Goal: Information Seeking & Learning: Find specific page/section

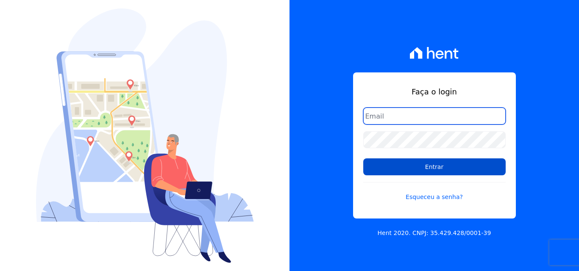
type input "[EMAIL_ADDRESS][DOMAIN_NAME]"
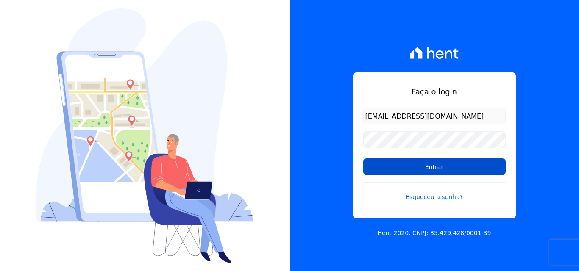
click at [441, 165] on input "Entrar" at bounding box center [434, 167] width 142 height 17
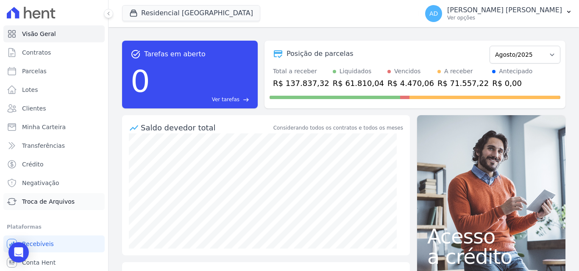
click at [35, 203] on span "Troca de Arquivos" at bounding box center [48, 202] width 53 height 8
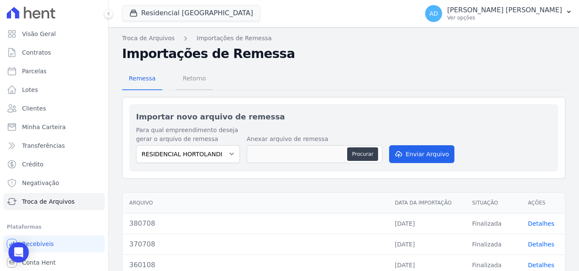
click at [192, 79] on span "Retorno" at bounding box center [194, 78] width 33 height 17
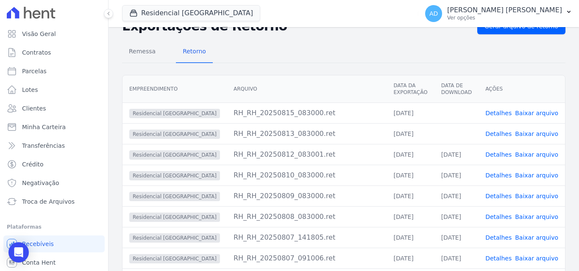
scroll to position [42, 0]
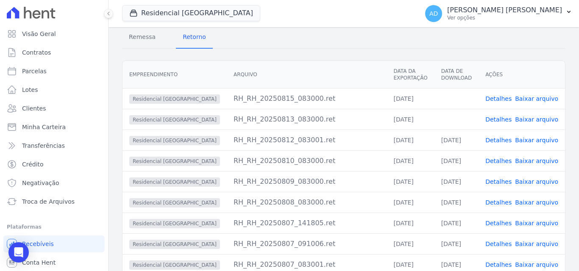
click at [527, 119] on link "Baixar arquivo" at bounding box center [536, 119] width 43 height 7
click at [529, 103] on span "Baixar arquivo" at bounding box center [536, 99] width 43 height 8
click at [530, 100] on link "Baixar arquivo" at bounding box center [536, 98] width 43 height 7
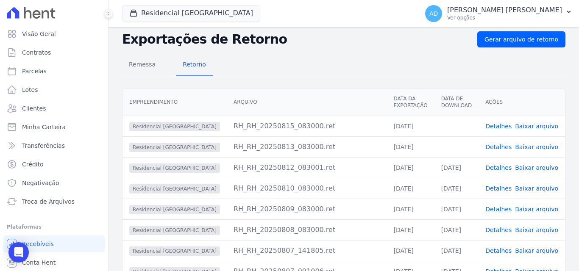
scroll to position [0, 0]
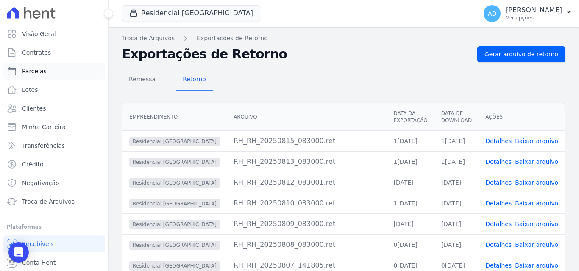
click at [42, 71] on span "Parcelas" at bounding box center [34, 71] width 25 height 8
select select
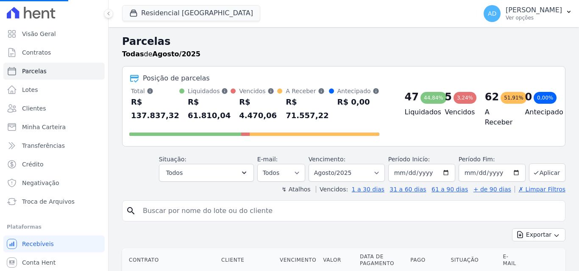
select select
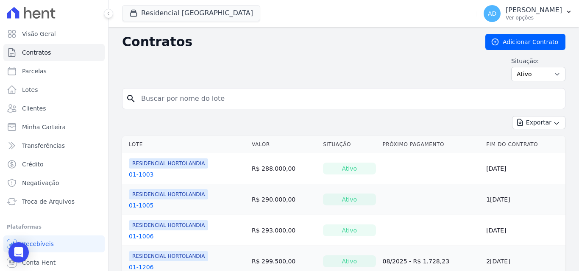
click at [211, 98] on input "search" at bounding box center [349, 98] width 426 height 17
type input "fran"
click at [46, 107] on link "Clientes" at bounding box center [53, 108] width 101 height 17
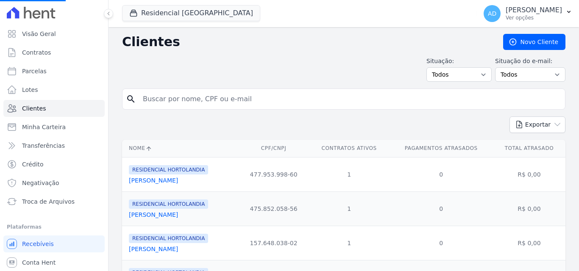
click at [168, 95] on input "search" at bounding box center [350, 99] width 424 height 17
type input "fran"
click at [168, 95] on input "search" at bounding box center [350, 99] width 424 height 17
type input "fras"
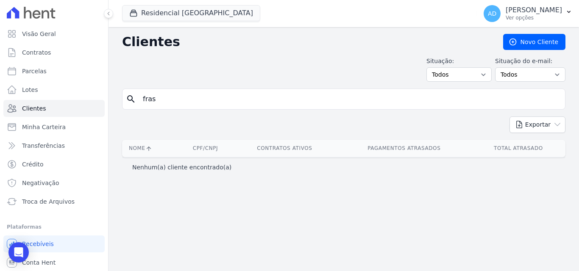
click at [216, 106] on input "fras" at bounding box center [350, 99] width 424 height 17
type input "francisco"
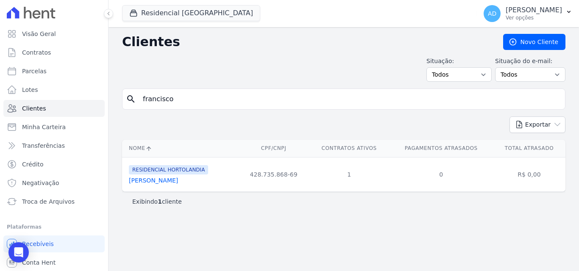
click at [178, 180] on link "[PERSON_NAME]" at bounding box center [153, 180] width 49 height 7
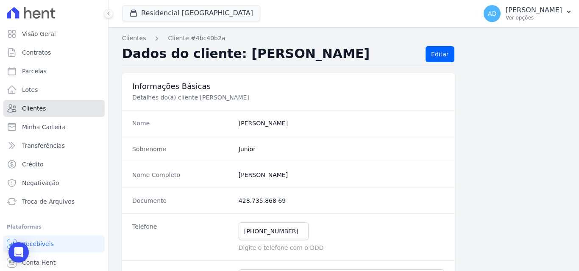
click at [60, 114] on link "Clientes" at bounding box center [53, 108] width 101 height 17
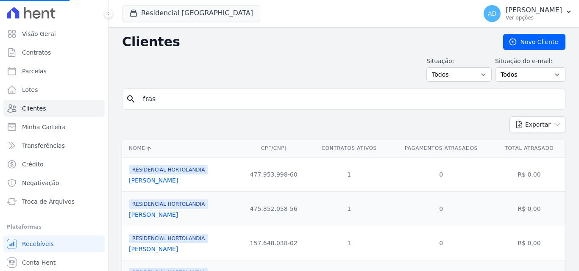
click at [182, 106] on input "fras" at bounding box center [350, 99] width 424 height 17
click at [240, 101] on input "search" at bounding box center [350, 99] width 424 height 17
type input "franci"
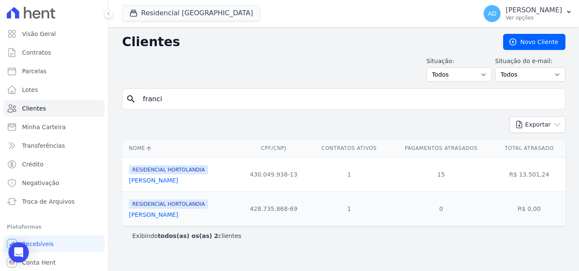
click at [177, 182] on link "[PERSON_NAME]" at bounding box center [153, 180] width 49 height 7
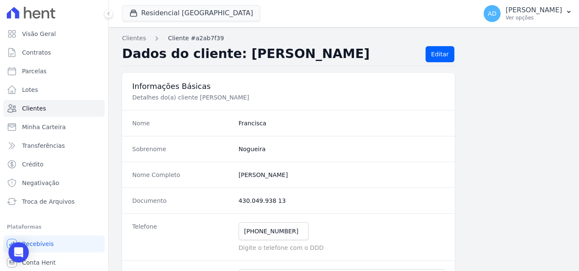
click at [188, 39] on link "Cliente #a2ab7f39" at bounding box center [196, 38] width 56 height 9
click at [169, 39] on link "Cliente #a2ab7f39" at bounding box center [196, 38] width 56 height 9
click at [136, 40] on link "Clientes" at bounding box center [134, 38] width 24 height 9
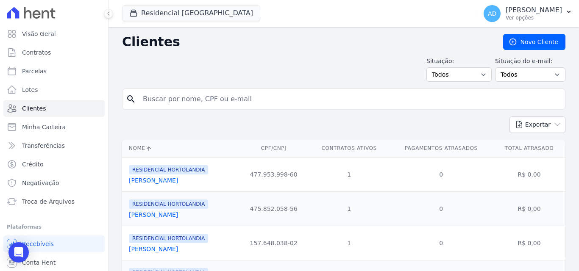
click at [181, 97] on input "search" at bounding box center [350, 99] width 424 height 17
type input "[PERSON_NAME]"
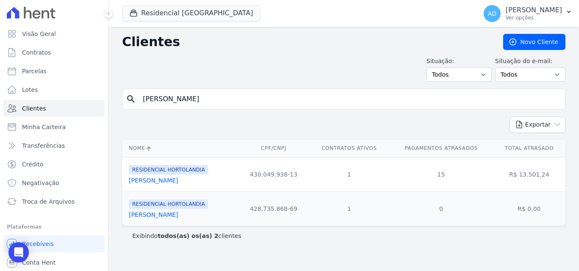
click at [168, 181] on link "[PERSON_NAME]" at bounding box center [153, 180] width 49 height 7
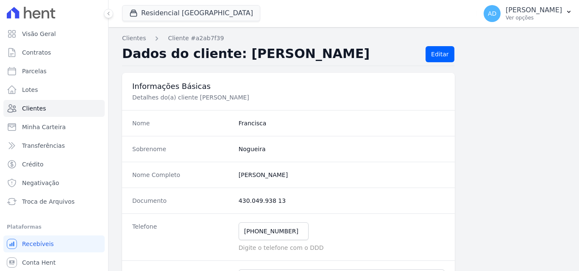
click at [168, 181] on div "Nome Completo [PERSON_NAME]" at bounding box center [288, 175] width 333 height 26
click at [184, 36] on link "Cliente #a2ab7f39" at bounding box center [196, 38] width 56 height 9
click at [58, 112] on link "Clientes" at bounding box center [53, 108] width 101 height 17
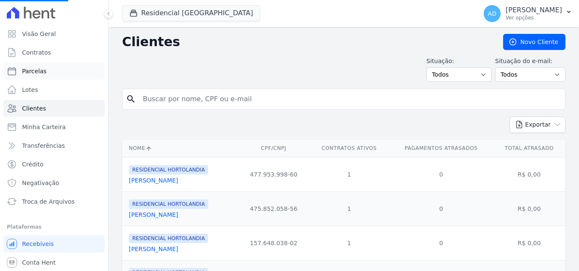
click at [52, 77] on link "Parcelas" at bounding box center [53, 71] width 101 height 17
select select
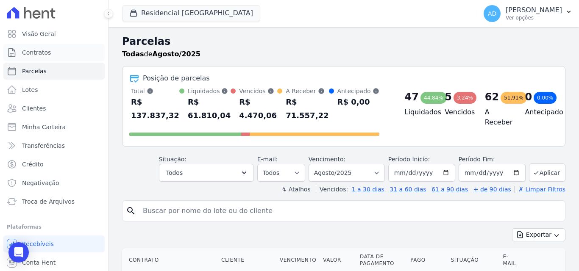
click at [25, 49] on span "Contratos" at bounding box center [36, 52] width 29 height 8
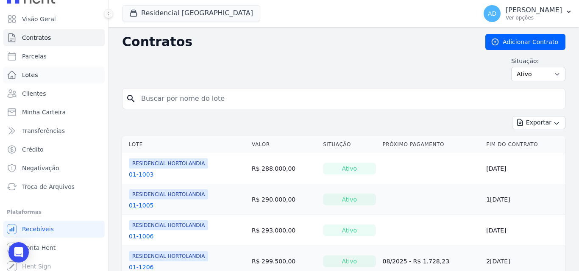
scroll to position [19, 0]
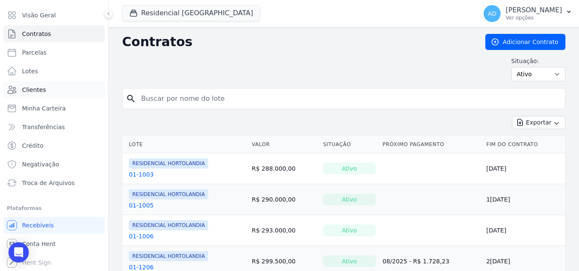
click at [47, 92] on link "Clientes" at bounding box center [53, 89] width 101 height 17
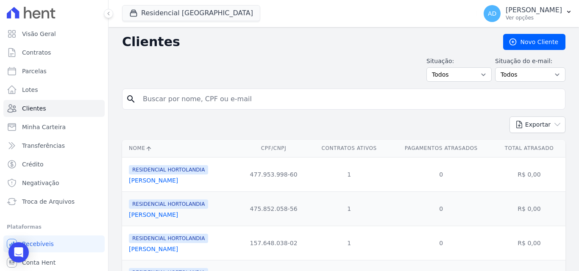
click at [226, 102] on input "search" at bounding box center [350, 99] width 424 height 17
type input "franc"
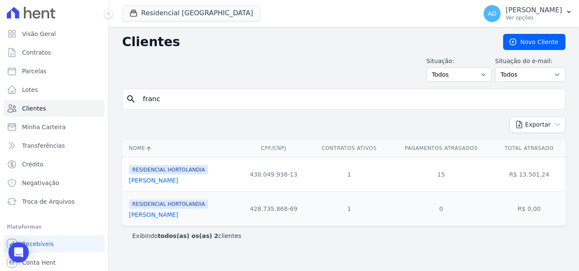
click at [178, 181] on link "[PERSON_NAME]" at bounding box center [153, 180] width 49 height 7
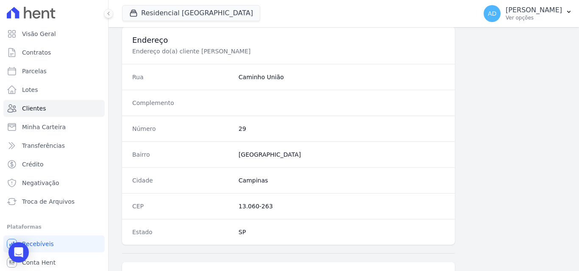
scroll to position [522, 0]
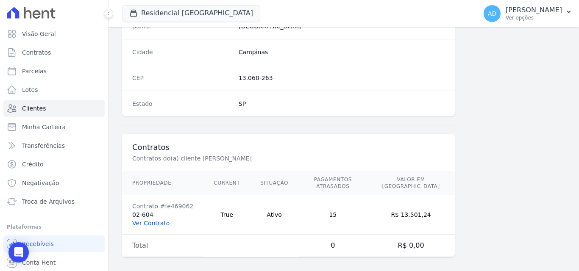
click at [145, 220] on link "Ver Contrato" at bounding box center [150, 223] width 37 height 7
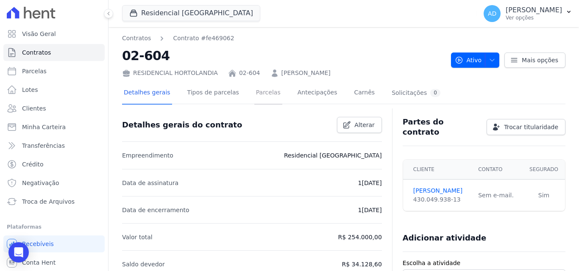
click at [257, 93] on link "Parcelas" at bounding box center [268, 93] width 28 height 22
